Goal: Information Seeking & Learning: Learn about a topic

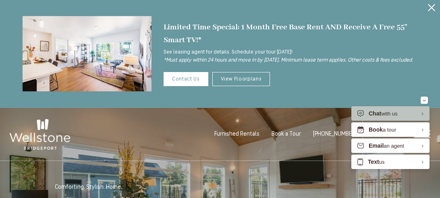
click at [432, 12] on button "Proceed To Website" at bounding box center [432, 7] width 17 height 15
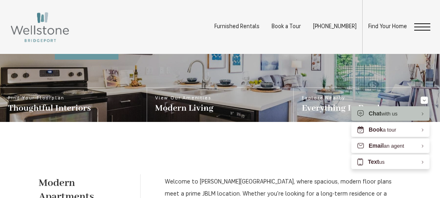
scroll to position [73, 0]
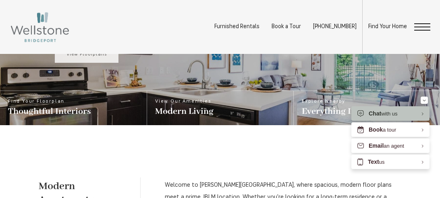
click at [117, 63] on link "View Floorplans" at bounding box center [87, 54] width 64 height 17
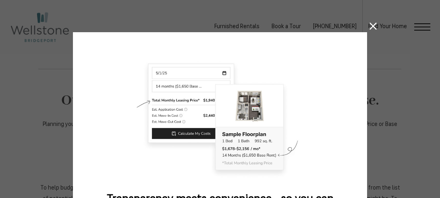
click at [374, 26] on icon at bounding box center [373, 26] width 7 height 7
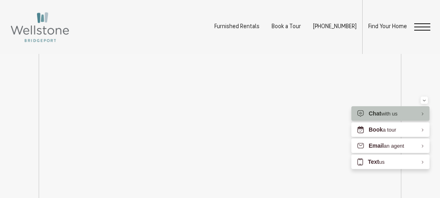
scroll to position [933, 0]
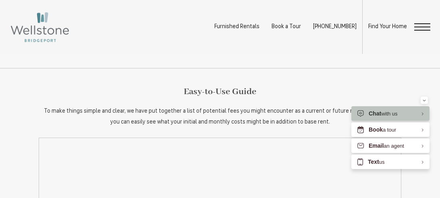
scroll to position [648, 0]
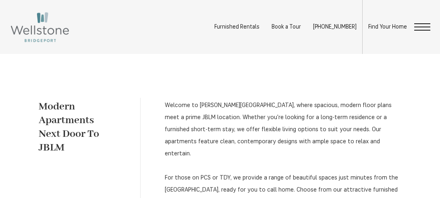
scroll to position [181, 0]
